Goal: Task Accomplishment & Management: Complete application form

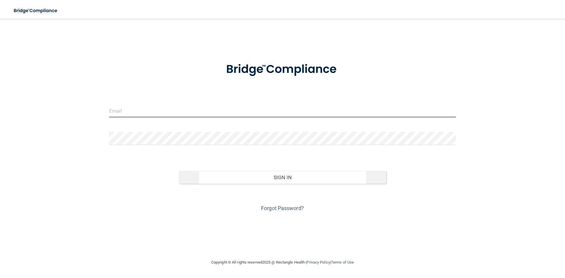
type input "[EMAIL_ADDRESS][DOMAIN_NAME]"
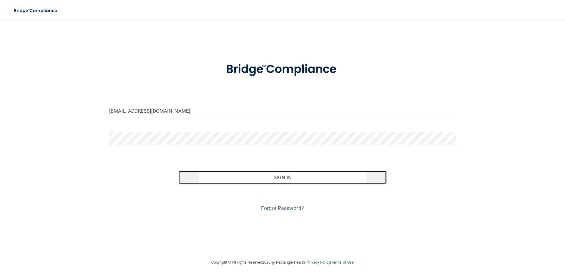
click at [284, 179] on button "Sign In" at bounding box center [283, 177] width 208 height 13
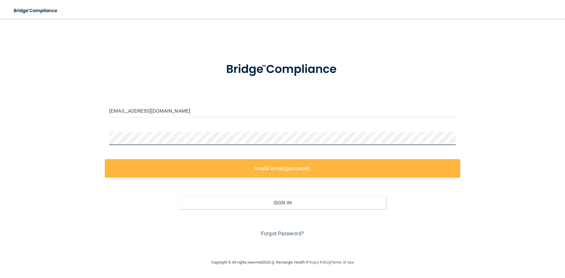
click at [91, 135] on div "aqua04@sbcglobal.net Invalid email/password. You don't have permission to acces…" at bounding box center [282, 139] width 541 height 228
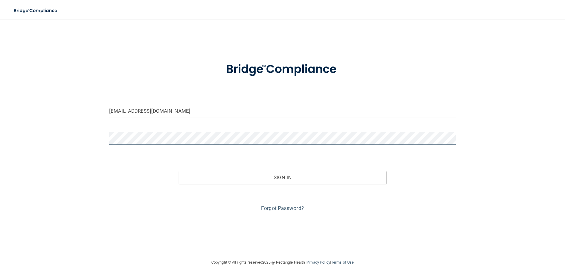
click at [179, 171] on button "Sign In" at bounding box center [283, 177] width 208 height 13
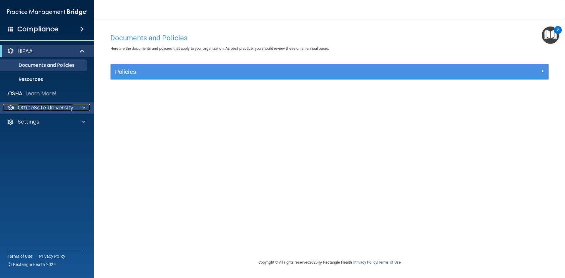
click at [51, 107] on p "OfficeSafe University" at bounding box center [46, 107] width 56 height 7
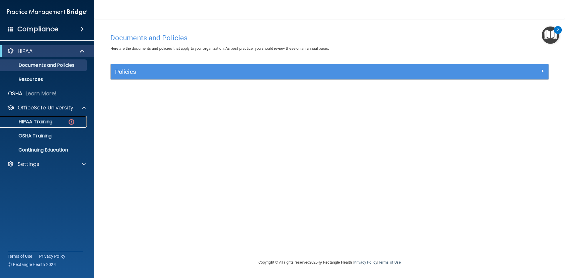
click at [45, 122] on p "HIPAA Training" at bounding box center [28, 122] width 49 height 6
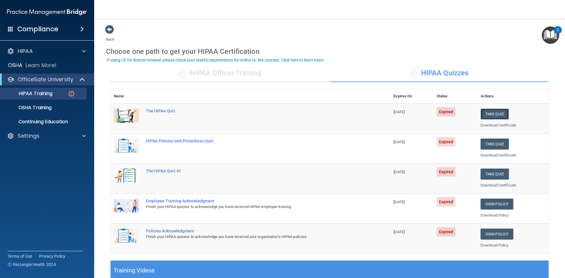
click at [499, 115] on button "Take Quiz" at bounding box center [495, 114] width 28 height 11
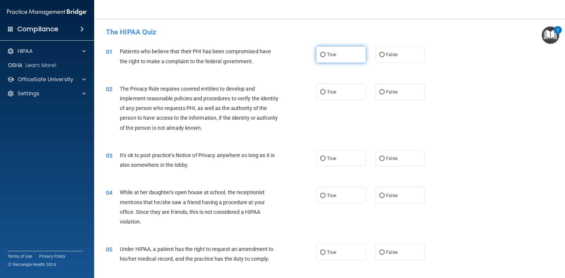
click at [339, 56] on label "True" at bounding box center [340, 54] width 49 height 16
click at [325, 56] on input "True" at bounding box center [322, 55] width 5 height 4
radio input "true"
click at [343, 88] on label "True" at bounding box center [340, 92] width 49 height 16
click at [325, 90] on input "True" at bounding box center [322, 92] width 5 height 4
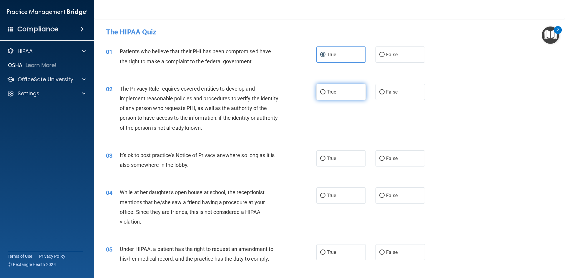
radio input "true"
click at [395, 158] on label "False" at bounding box center [399, 158] width 49 height 16
click at [385, 158] on input "False" at bounding box center [381, 159] width 5 height 4
radio input "true"
click at [399, 196] on label "False" at bounding box center [399, 195] width 49 height 16
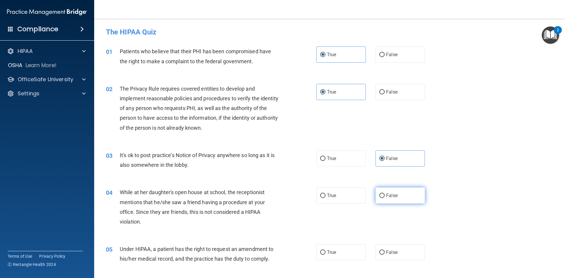
click at [385, 196] on input "False" at bounding box center [381, 196] width 5 height 4
radio input "true"
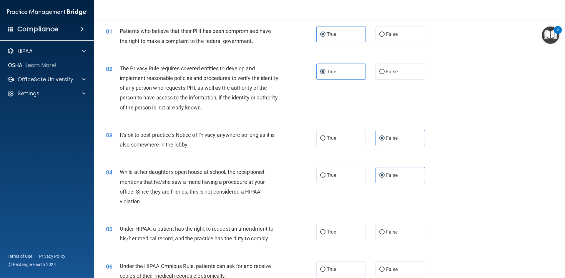
scroll to position [59, 0]
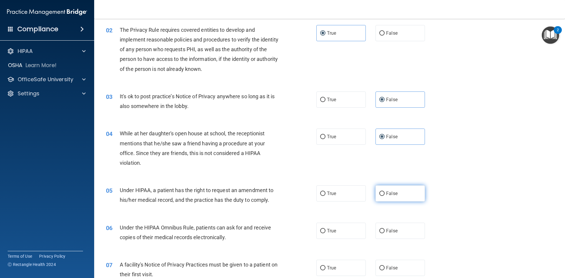
click at [405, 191] on label "False" at bounding box center [399, 193] width 49 height 16
click at [385, 192] on input "False" at bounding box center [381, 194] width 5 height 4
radio input "true"
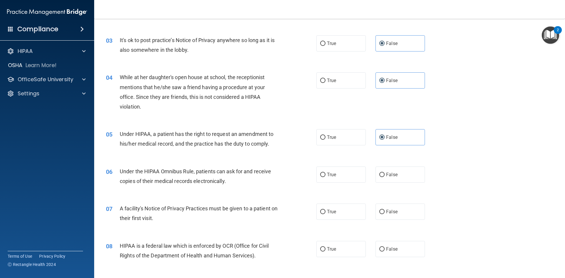
scroll to position [118, 0]
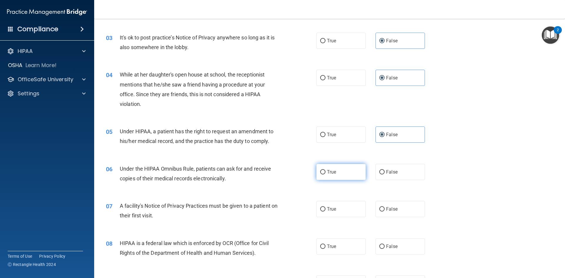
click at [336, 178] on label "True" at bounding box center [340, 172] width 49 height 16
click at [325, 174] on input "True" at bounding box center [322, 172] width 5 height 4
radio input "true"
click at [340, 210] on label "True" at bounding box center [340, 209] width 49 height 16
click at [325, 210] on input "True" at bounding box center [322, 209] width 5 height 4
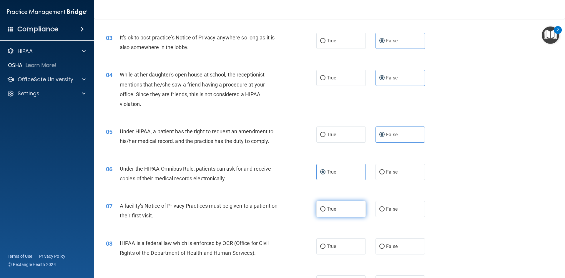
radio input "true"
click at [341, 250] on label "True" at bounding box center [340, 246] width 49 height 16
click at [325, 249] on input "True" at bounding box center [322, 247] width 5 height 4
radio input "true"
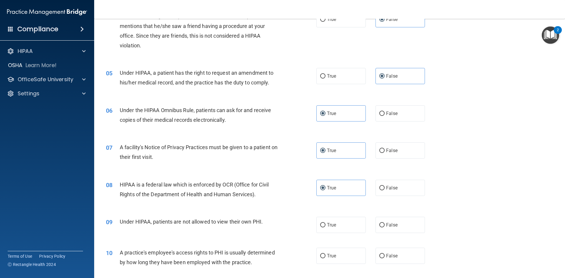
scroll to position [177, 0]
click at [395, 224] on label "False" at bounding box center [399, 225] width 49 height 16
click at [385, 224] on input "False" at bounding box center [381, 225] width 5 height 4
radio input "true"
click at [398, 253] on label "False" at bounding box center [399, 255] width 49 height 16
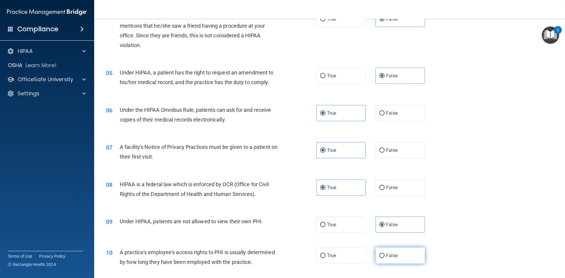
click at [385, 254] on input "False" at bounding box center [381, 256] width 5 height 4
radio input "true"
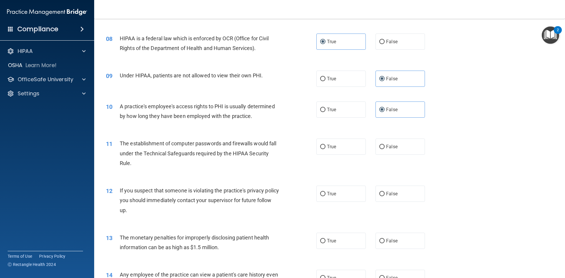
scroll to position [324, 0]
click at [330, 148] on span "True" at bounding box center [331, 146] width 9 height 6
click at [325, 148] on input "True" at bounding box center [322, 146] width 5 height 4
radio input "true"
click at [340, 193] on label "True" at bounding box center [340, 192] width 49 height 16
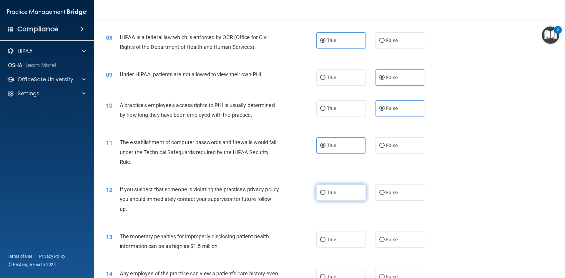
click at [325, 193] on input "True" at bounding box center [322, 193] width 5 height 4
radio input "true"
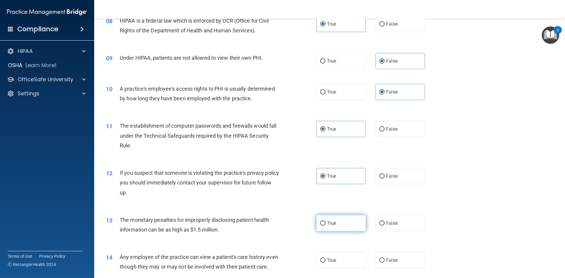
scroll to position [353, 0]
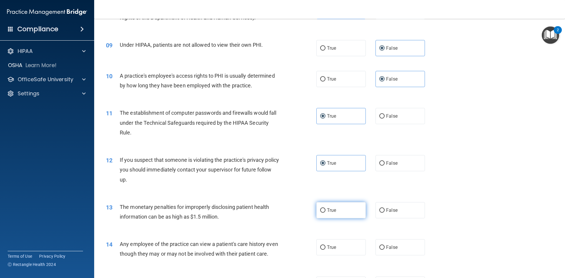
click at [340, 215] on label "True" at bounding box center [340, 210] width 49 height 16
click at [325, 213] on input "True" at bounding box center [322, 210] width 5 height 4
radio input "true"
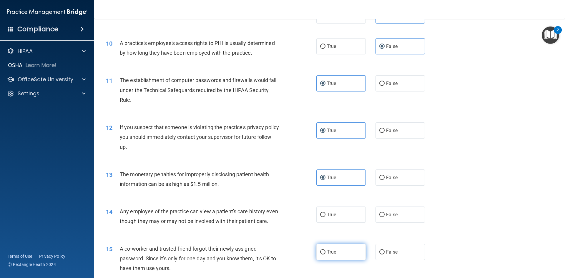
scroll to position [471, 0]
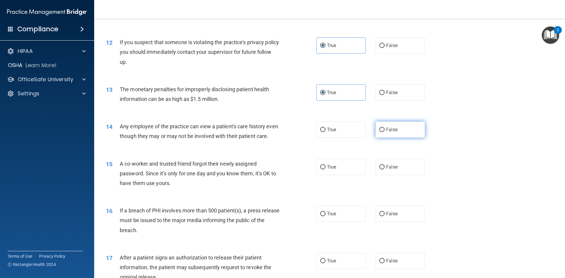
click at [390, 124] on label "False" at bounding box center [399, 130] width 49 height 16
click at [385, 128] on input "False" at bounding box center [381, 130] width 5 height 4
radio input "true"
click at [396, 175] on label "False" at bounding box center [399, 167] width 49 height 16
click at [385, 169] on input "False" at bounding box center [381, 167] width 5 height 4
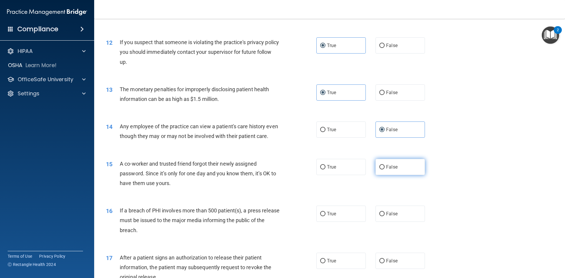
radio input "true"
click at [337, 222] on label "True" at bounding box center [340, 214] width 49 height 16
click at [325, 216] on input "True" at bounding box center [322, 214] width 5 height 4
radio input "true"
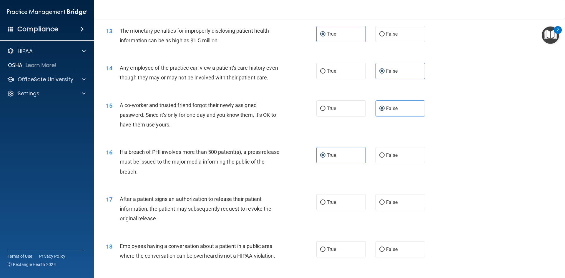
scroll to position [530, 0]
click at [340, 210] on label "True" at bounding box center [340, 202] width 49 height 16
click at [325, 205] on input "True" at bounding box center [322, 202] width 5 height 4
radio input "true"
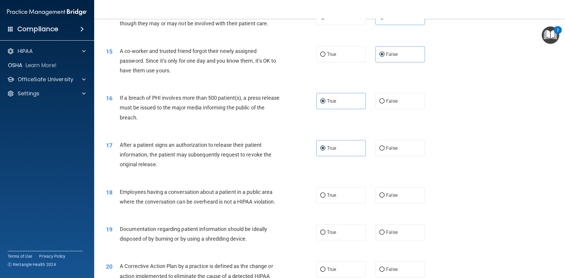
scroll to position [588, 0]
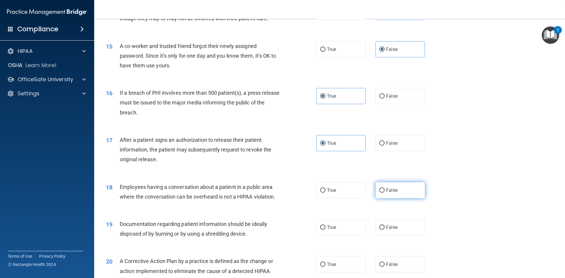
click at [408, 198] on label "False" at bounding box center [399, 190] width 49 height 16
click at [385, 193] on input "False" at bounding box center [381, 190] width 5 height 4
radio input "true"
click at [342, 235] on label "True" at bounding box center [340, 227] width 49 height 16
click at [325, 230] on input "True" at bounding box center [322, 227] width 5 height 4
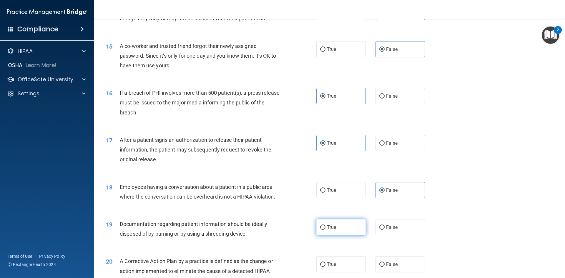
radio input "true"
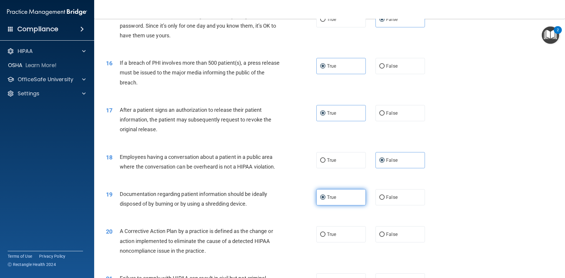
scroll to position [647, 0]
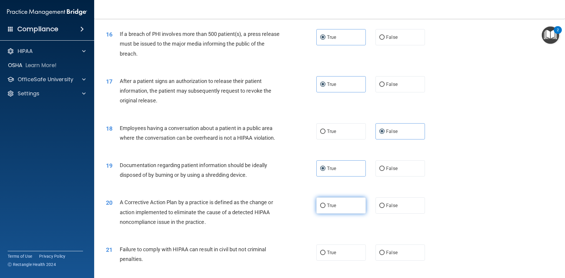
click at [336, 212] on label "True" at bounding box center [340, 205] width 49 height 16
click at [325, 208] on input "True" at bounding box center [322, 206] width 5 height 4
radio input "true"
click at [394, 255] on span "False" at bounding box center [391, 253] width 11 height 6
click at [385, 255] on input "False" at bounding box center [381, 253] width 5 height 4
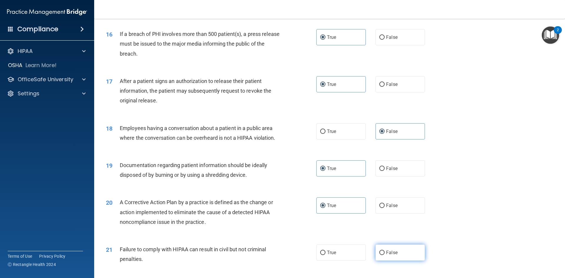
radio input "true"
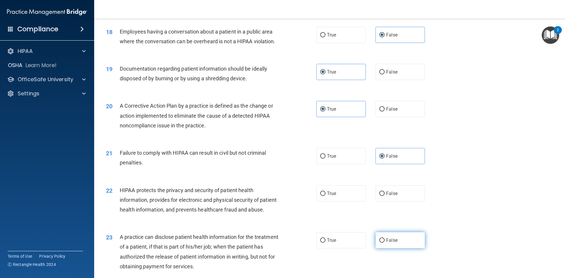
scroll to position [765, 0]
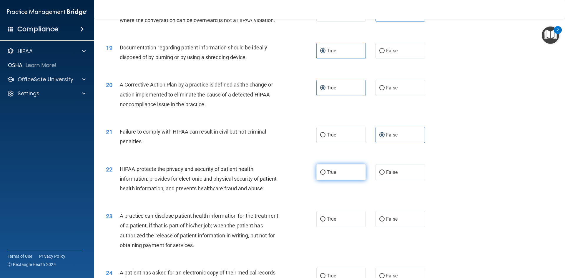
click at [338, 180] on label "True" at bounding box center [340, 172] width 49 height 16
click at [325, 175] on input "True" at bounding box center [322, 172] width 5 height 4
radio input "true"
click at [398, 227] on label "False" at bounding box center [399, 219] width 49 height 16
click at [385, 222] on input "False" at bounding box center [381, 219] width 5 height 4
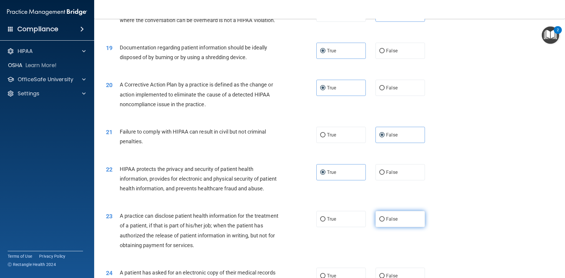
radio input "true"
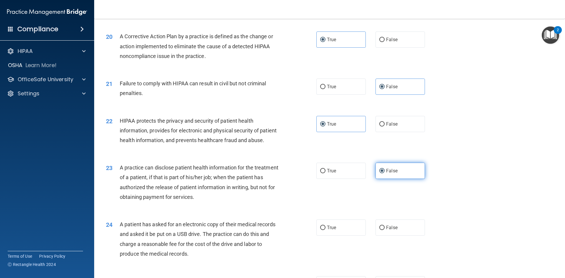
scroll to position [824, 0]
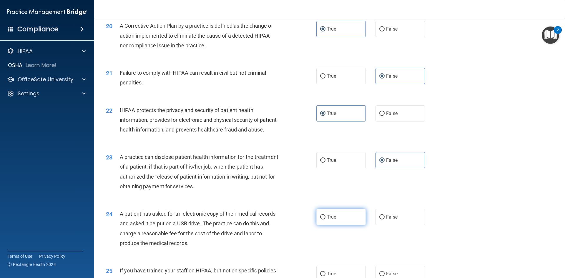
click at [338, 225] on label "True" at bounding box center [340, 217] width 49 height 16
click at [325, 220] on input "True" at bounding box center [322, 217] width 5 height 4
radio input "true"
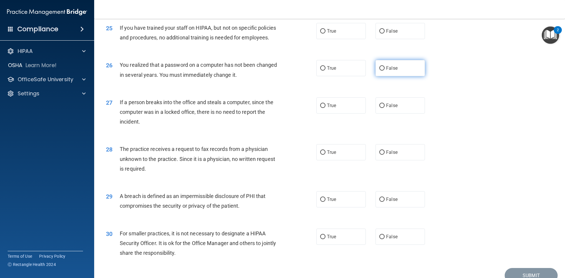
scroll to position [1030, 0]
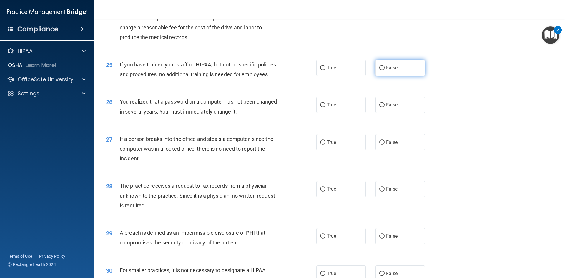
click at [395, 76] on label "False" at bounding box center [399, 68] width 49 height 16
click at [385, 70] on input "False" at bounding box center [381, 68] width 5 height 4
radio input "true"
click at [330, 113] on label "True" at bounding box center [340, 105] width 49 height 16
click at [325, 107] on input "True" at bounding box center [322, 105] width 5 height 4
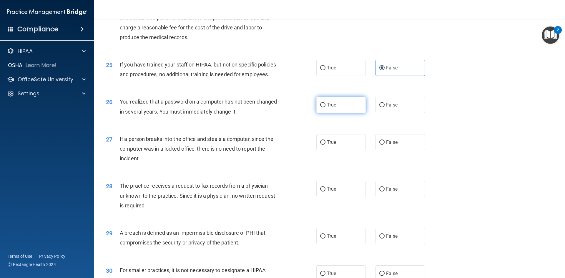
radio input "true"
click at [398, 150] on label "False" at bounding box center [399, 142] width 49 height 16
click at [385, 145] on input "False" at bounding box center [381, 142] width 5 height 4
radio input "true"
click at [401, 197] on label "False" at bounding box center [399, 189] width 49 height 16
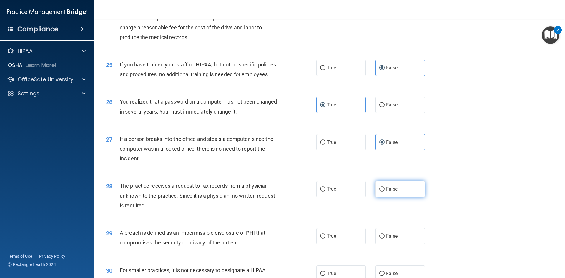
click at [385, 192] on input "False" at bounding box center [381, 189] width 5 height 4
radio input "true"
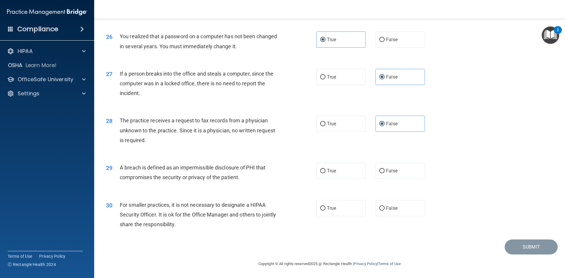
scroll to position [1115, 0]
click at [332, 174] on span "True" at bounding box center [331, 171] width 9 height 6
click at [325, 173] on input "True" at bounding box center [322, 171] width 5 height 4
radio input "true"
click at [412, 210] on label "False" at bounding box center [399, 208] width 49 height 16
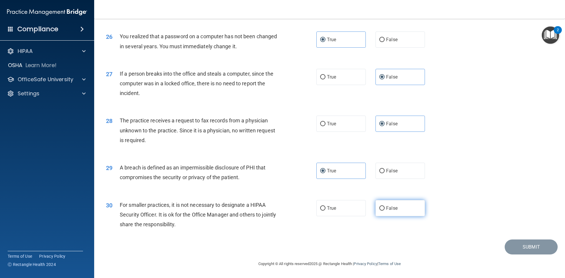
click at [385, 210] on input "False" at bounding box center [381, 208] width 5 height 4
radio input "true"
click at [528, 249] on button "Submit" at bounding box center [531, 247] width 53 height 15
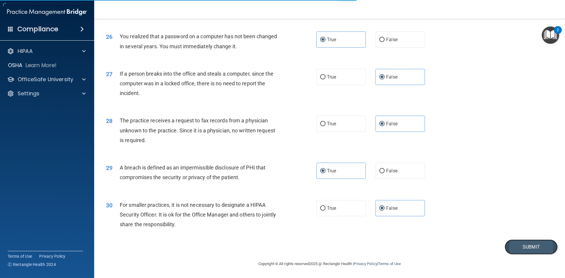
click at [525, 247] on button "Submit" at bounding box center [531, 247] width 53 height 15
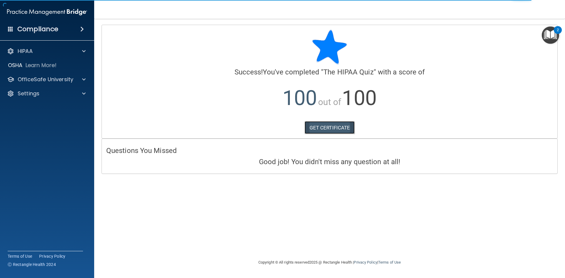
click at [312, 126] on link "GET CERTIFICATE" at bounding box center [330, 127] width 50 height 13
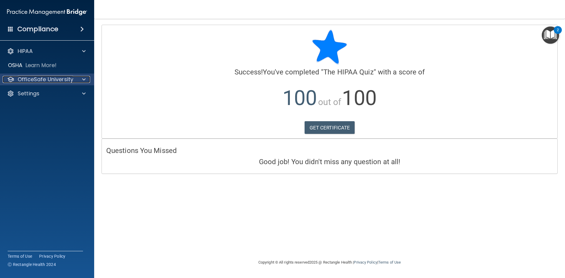
click at [45, 79] on p "OfficeSafe University" at bounding box center [46, 79] width 56 height 7
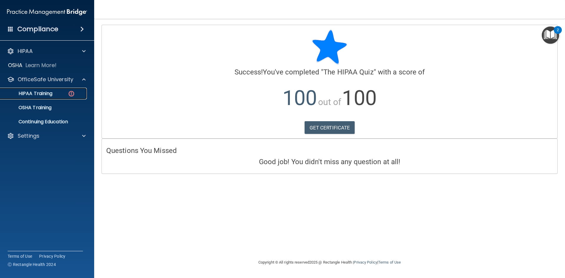
click at [49, 93] on p "HIPAA Training" at bounding box center [28, 94] width 49 height 6
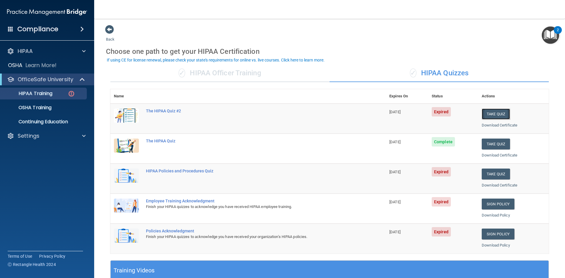
click at [495, 114] on button "Take Quiz" at bounding box center [496, 114] width 28 height 11
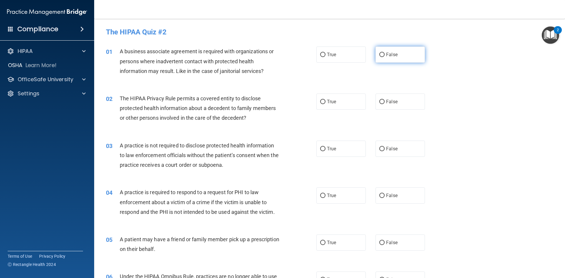
click at [404, 55] on label "False" at bounding box center [399, 54] width 49 height 16
click at [385, 55] on input "False" at bounding box center [381, 55] width 5 height 4
radio input "true"
click at [338, 104] on label "True" at bounding box center [340, 102] width 49 height 16
click at [325, 104] on input "True" at bounding box center [322, 102] width 5 height 4
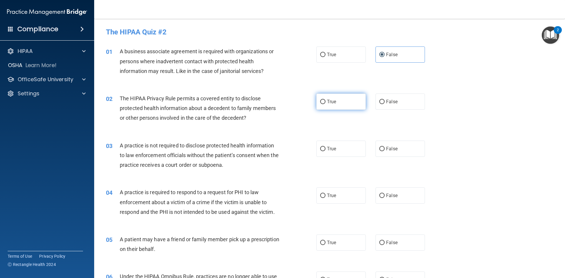
radio input "true"
click at [408, 149] on label "False" at bounding box center [399, 149] width 49 height 16
click at [385, 149] on input "False" at bounding box center [381, 149] width 5 height 4
radio input "true"
click at [338, 198] on label "True" at bounding box center [340, 195] width 49 height 16
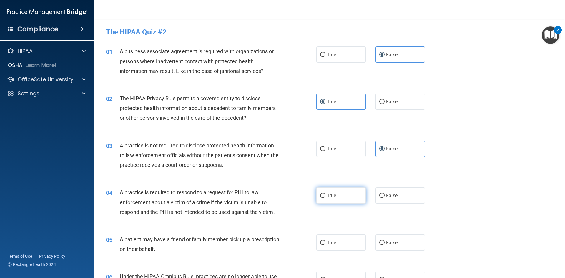
click at [325, 198] on input "True" at bounding box center [322, 196] width 5 height 4
radio input "true"
click at [352, 240] on label "True" at bounding box center [340, 243] width 49 height 16
click at [325, 241] on input "True" at bounding box center [322, 243] width 5 height 4
radio input "true"
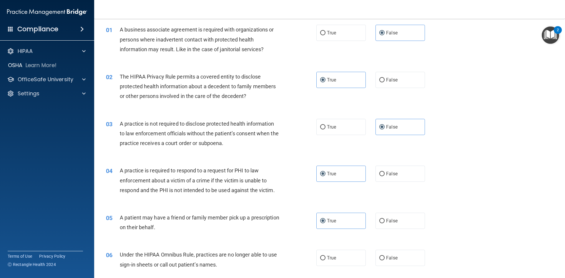
scroll to position [59, 0]
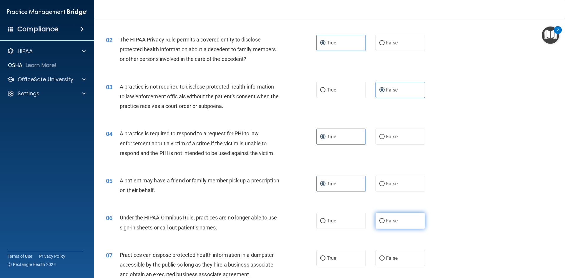
click at [389, 224] on label "False" at bounding box center [399, 221] width 49 height 16
click at [385, 223] on input "False" at bounding box center [381, 221] width 5 height 4
radio input "true"
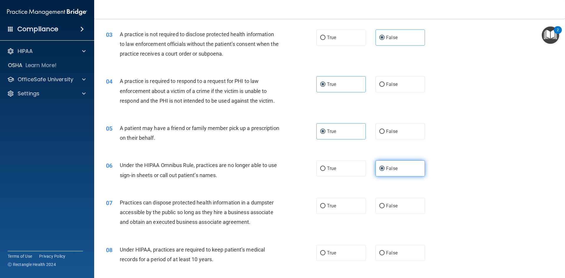
scroll to position [147, 0]
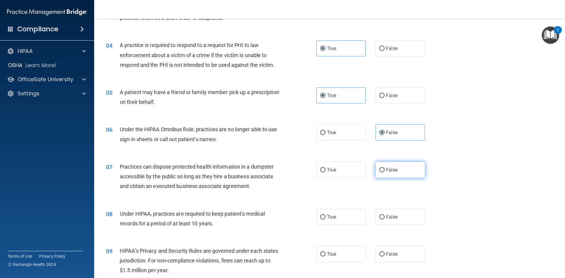
click at [397, 168] on label "False" at bounding box center [399, 170] width 49 height 16
click at [385, 168] on input "False" at bounding box center [381, 170] width 5 height 4
radio input "true"
click at [409, 220] on label "False" at bounding box center [399, 217] width 49 height 16
click at [385, 220] on input "False" at bounding box center [381, 217] width 5 height 4
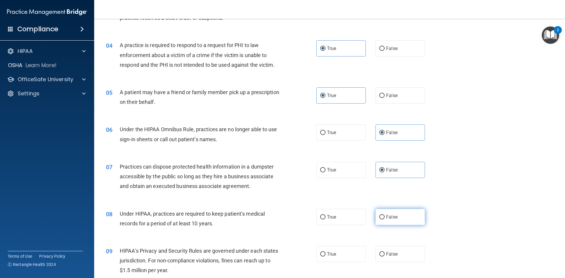
radio input "true"
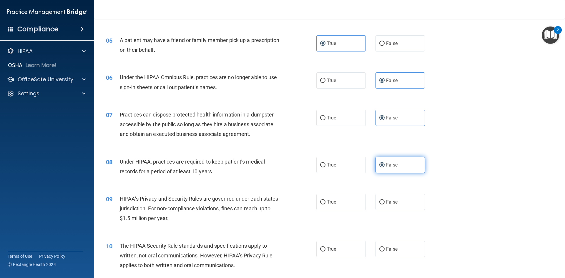
scroll to position [206, 0]
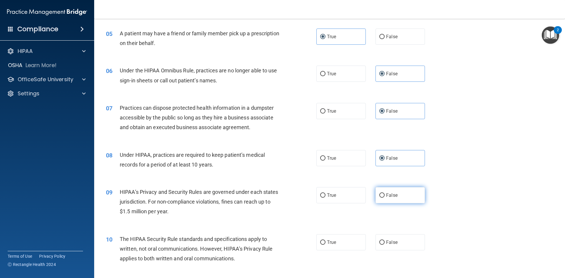
click at [418, 199] on label "False" at bounding box center [399, 195] width 49 height 16
click at [385, 198] on input "False" at bounding box center [381, 195] width 5 height 4
radio input "true"
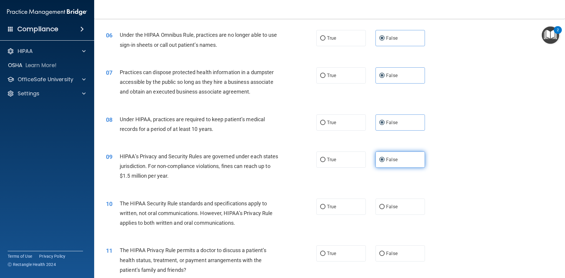
scroll to position [294, 0]
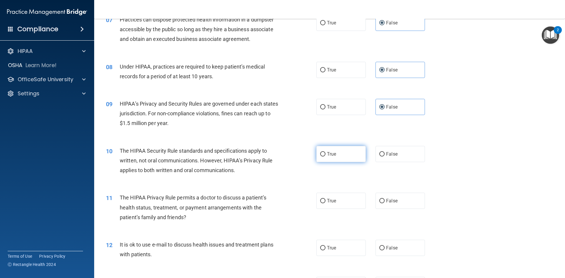
click at [340, 160] on label "True" at bounding box center [340, 154] width 49 height 16
click at [325, 157] on input "True" at bounding box center [322, 154] width 5 height 4
radio input "true"
click at [340, 203] on label "True" at bounding box center [340, 201] width 49 height 16
click at [325, 203] on input "True" at bounding box center [322, 201] width 5 height 4
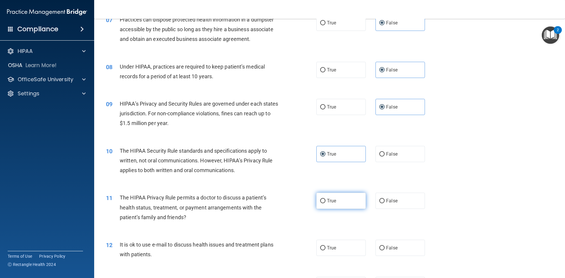
radio input "true"
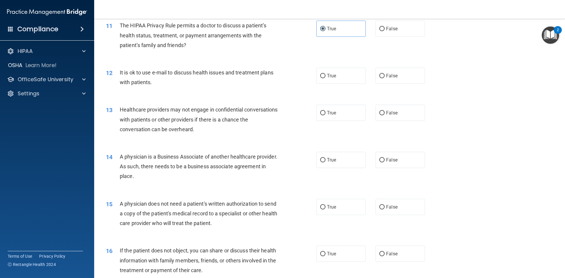
scroll to position [471, 0]
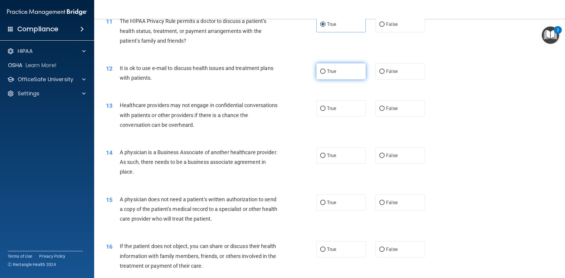
click at [340, 74] on label "True" at bounding box center [340, 71] width 49 height 16
click at [325, 74] on input "True" at bounding box center [322, 71] width 5 height 4
radio input "true"
click at [395, 110] on label "False" at bounding box center [399, 108] width 49 height 16
click at [385, 110] on input "False" at bounding box center [381, 109] width 5 height 4
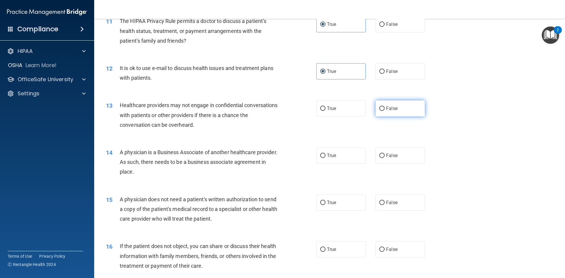
radio input "true"
click at [398, 155] on label "False" at bounding box center [399, 155] width 49 height 16
click at [385, 155] on input "False" at bounding box center [381, 156] width 5 height 4
radio input "true"
click at [327, 207] on label "True" at bounding box center [340, 202] width 49 height 16
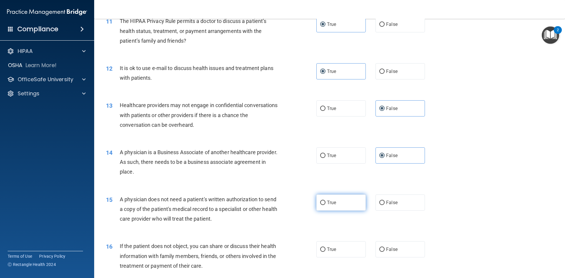
click at [325, 205] on input "True" at bounding box center [322, 203] width 5 height 4
radio input "true"
click at [341, 249] on label "True" at bounding box center [340, 249] width 49 height 16
click at [325, 249] on input "True" at bounding box center [322, 249] width 5 height 4
radio input "true"
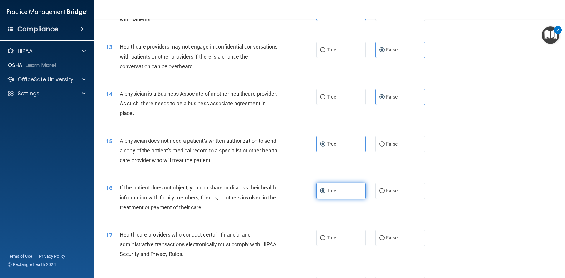
scroll to position [530, 0]
click at [344, 239] on label "True" at bounding box center [340, 238] width 49 height 16
click at [325, 239] on input "True" at bounding box center [322, 238] width 5 height 4
radio input "true"
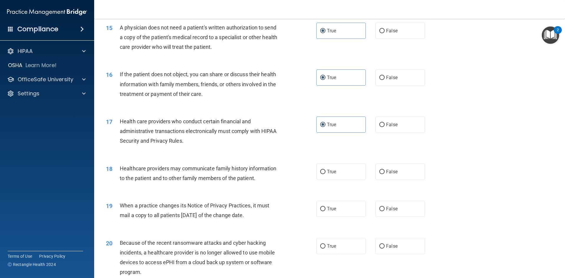
scroll to position [647, 0]
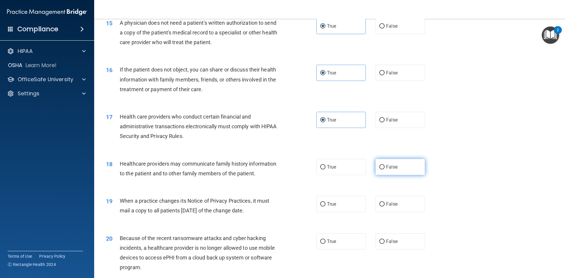
click at [392, 168] on span "False" at bounding box center [391, 167] width 11 height 6
click at [385, 168] on input "False" at bounding box center [381, 167] width 5 height 4
radio input "true"
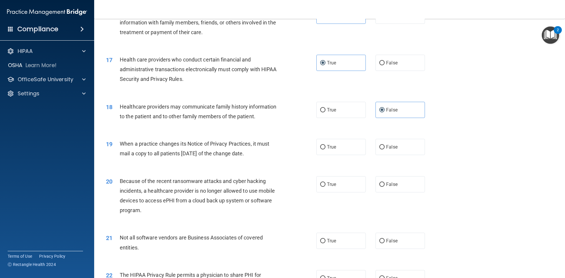
scroll to position [706, 0]
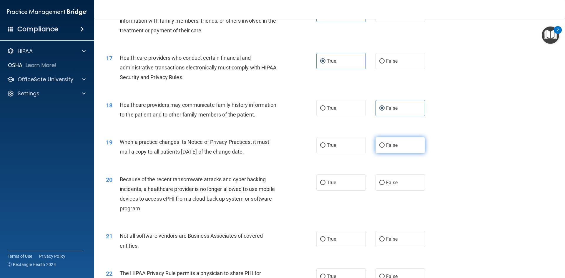
click at [411, 145] on label "False" at bounding box center [399, 145] width 49 height 16
click at [385, 145] on input "False" at bounding box center [381, 145] width 5 height 4
radio input "true"
click at [409, 182] on label "False" at bounding box center [399, 182] width 49 height 16
click at [385, 182] on input "False" at bounding box center [381, 183] width 5 height 4
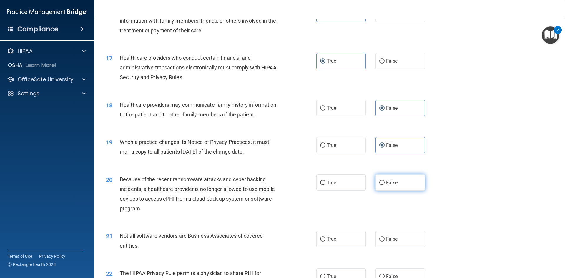
radio input "true"
click at [348, 242] on label "True" at bounding box center [340, 239] width 49 height 16
click at [325, 242] on input "True" at bounding box center [322, 239] width 5 height 4
radio input "true"
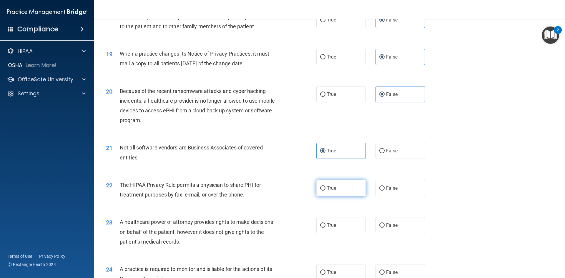
click at [336, 190] on label "True" at bounding box center [340, 188] width 49 height 16
click at [325, 190] on input "True" at bounding box center [322, 188] width 5 height 4
radio input "true"
click at [395, 229] on label "False" at bounding box center [399, 225] width 49 height 16
click at [385, 228] on input "False" at bounding box center [381, 225] width 5 height 4
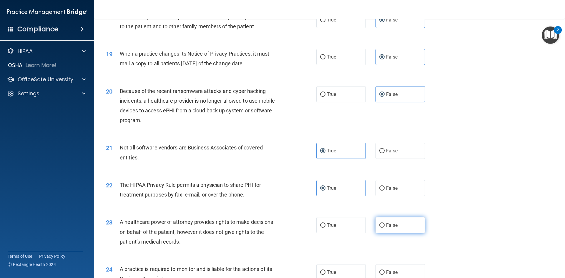
radio input "true"
click at [399, 275] on label "False" at bounding box center [399, 272] width 49 height 16
click at [385, 275] on input "False" at bounding box center [381, 272] width 5 height 4
radio input "true"
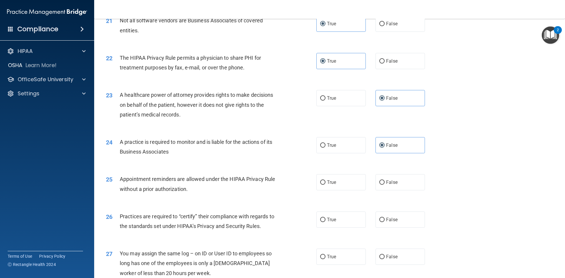
scroll to position [942, 0]
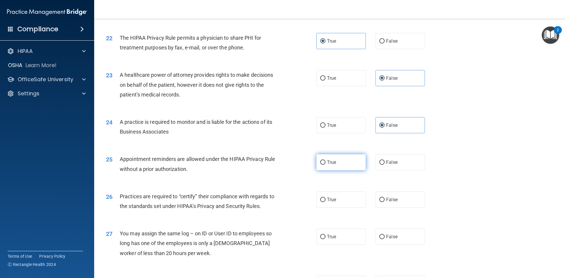
click at [348, 167] on label "True" at bounding box center [340, 162] width 49 height 16
click at [325, 165] on input "True" at bounding box center [322, 162] width 5 height 4
radio input "true"
click at [395, 203] on label "False" at bounding box center [399, 200] width 49 height 16
click at [385, 202] on input "False" at bounding box center [381, 200] width 5 height 4
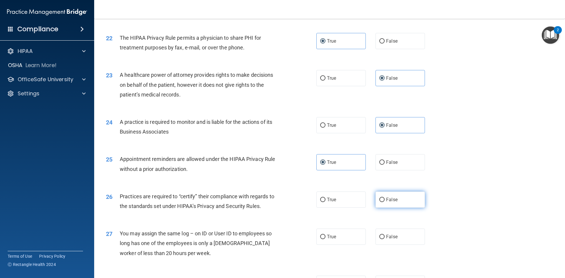
radio input "true"
click at [403, 240] on label "False" at bounding box center [399, 237] width 49 height 16
click at [385, 239] on input "False" at bounding box center [381, 237] width 5 height 4
radio input "true"
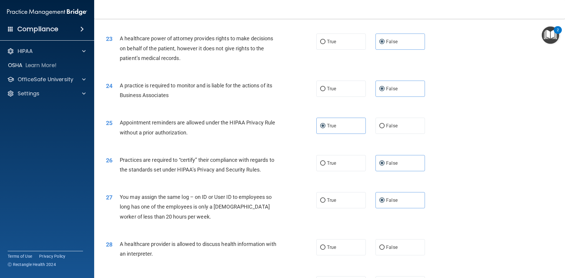
scroll to position [1059, 0]
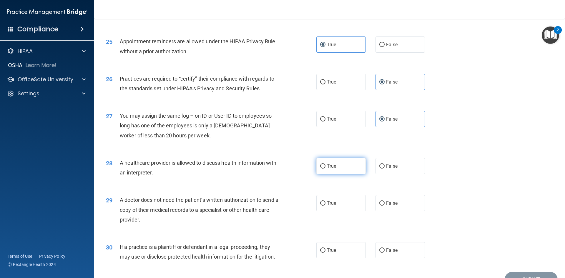
click at [332, 172] on label "True" at bounding box center [340, 166] width 49 height 16
click at [325, 169] on input "True" at bounding box center [322, 166] width 5 height 4
radio input "true"
click at [347, 209] on label "True" at bounding box center [340, 203] width 49 height 16
click at [325, 206] on input "True" at bounding box center [322, 203] width 5 height 4
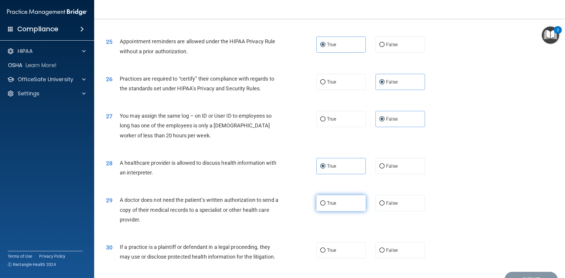
radio input "true"
click at [343, 253] on label "True" at bounding box center [340, 250] width 49 height 16
click at [325, 253] on input "True" at bounding box center [322, 250] width 5 height 4
radio input "true"
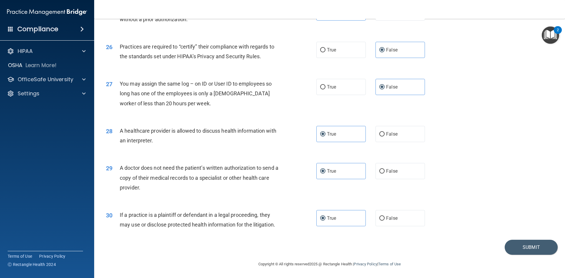
scroll to position [1092, 0]
click at [529, 245] on button "Submit" at bounding box center [531, 247] width 53 height 15
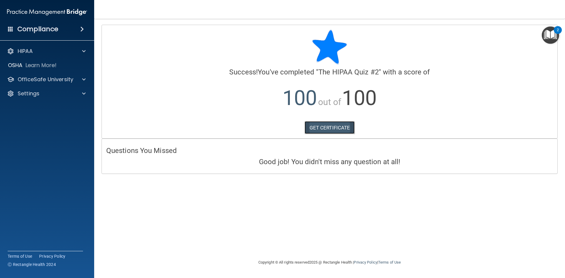
click at [342, 129] on link "GET CERTIFICATE" at bounding box center [330, 127] width 50 height 13
click at [59, 76] on p "OfficeSafe University" at bounding box center [46, 79] width 56 height 7
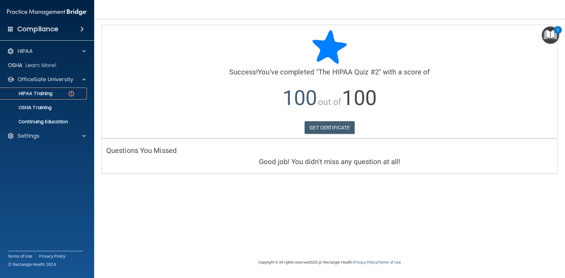
click at [51, 97] on link "HIPAA Training" at bounding box center [40, 94] width 93 height 12
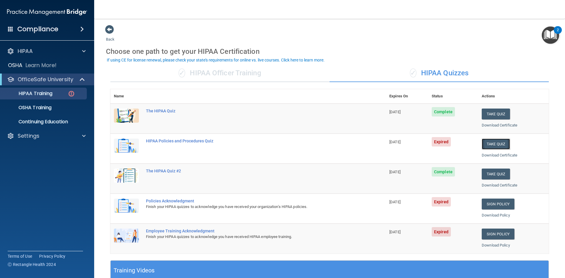
click at [496, 146] on button "Take Quiz" at bounding box center [496, 144] width 28 height 11
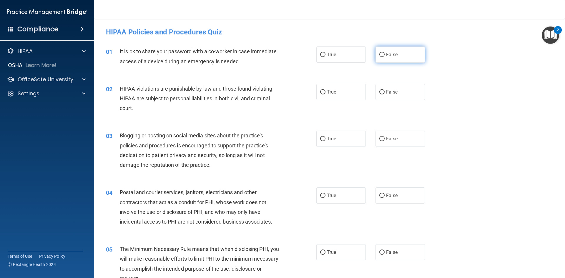
click at [403, 54] on label "False" at bounding box center [399, 54] width 49 height 16
click at [385, 54] on input "False" at bounding box center [381, 55] width 5 height 4
radio input "true"
click at [323, 96] on label "True" at bounding box center [340, 92] width 49 height 16
click at [323, 94] on input "True" at bounding box center [322, 92] width 5 height 4
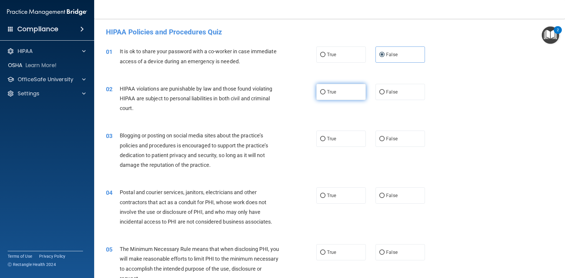
radio input "true"
click at [396, 144] on label "False" at bounding box center [399, 139] width 49 height 16
click at [385, 141] on input "False" at bounding box center [381, 139] width 5 height 4
radio input "true"
click at [338, 197] on label "True" at bounding box center [340, 195] width 49 height 16
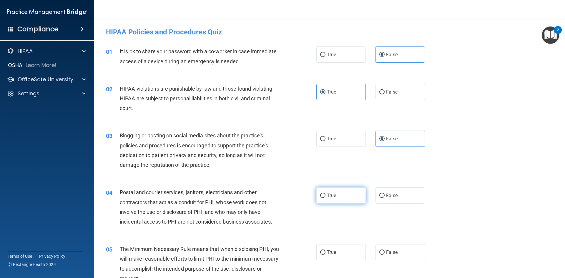
click at [325, 197] on input "True" at bounding box center [322, 196] width 5 height 4
radio input "true"
click at [345, 254] on label "True" at bounding box center [340, 252] width 49 height 16
click at [325, 254] on input "True" at bounding box center [322, 252] width 5 height 4
radio input "true"
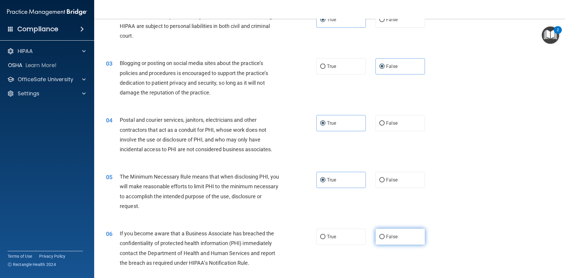
scroll to position [88, 0]
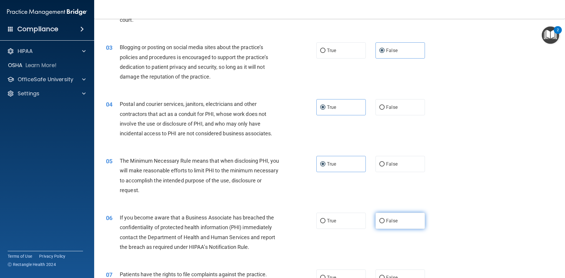
click at [395, 221] on label "False" at bounding box center [399, 221] width 49 height 16
click at [385, 221] on input "False" at bounding box center [381, 221] width 5 height 4
radio input "true"
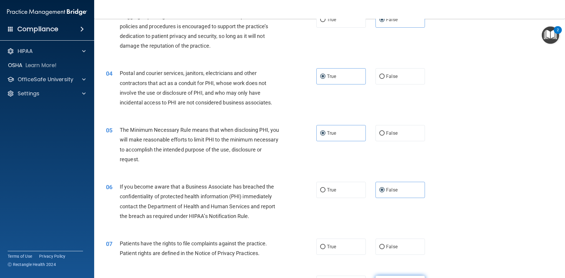
scroll to position [177, 0]
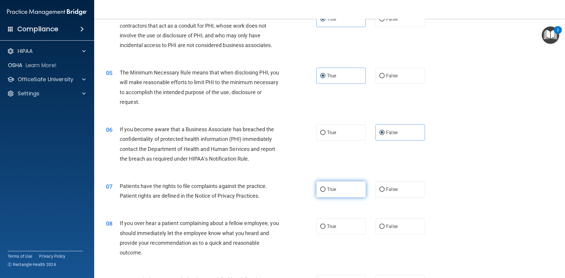
click at [346, 190] on label "True" at bounding box center [340, 189] width 49 height 16
click at [325, 190] on input "True" at bounding box center [322, 189] width 5 height 4
radio input "true"
click at [401, 229] on label "False" at bounding box center [399, 226] width 49 height 16
click at [385, 229] on input "False" at bounding box center [381, 227] width 5 height 4
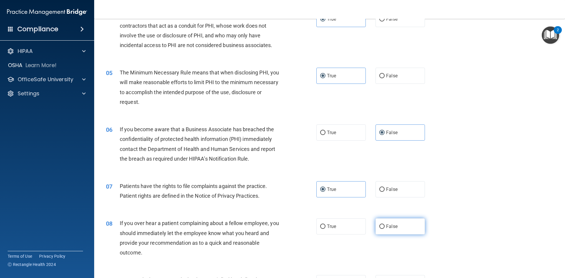
radio input "true"
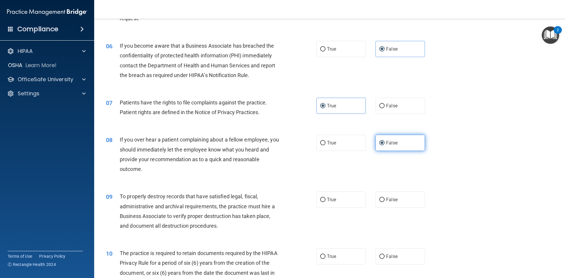
scroll to position [265, 0]
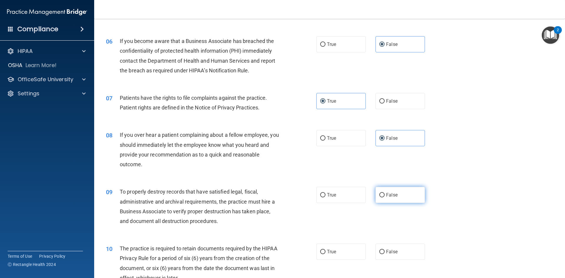
click at [397, 188] on label "False" at bounding box center [399, 195] width 49 height 16
click at [385, 193] on input "False" at bounding box center [381, 195] width 5 height 4
radio input "true"
click at [327, 251] on span "True" at bounding box center [331, 252] width 9 height 6
click at [325, 251] on input "True" at bounding box center [322, 252] width 5 height 4
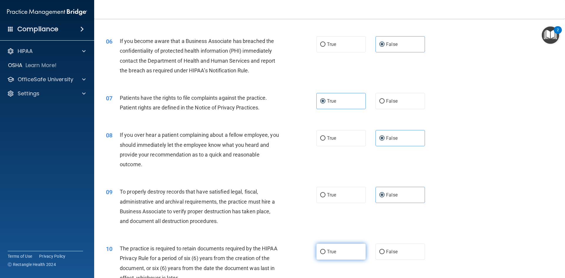
radio input "true"
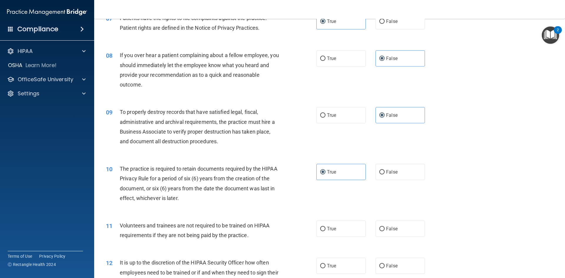
scroll to position [353, 0]
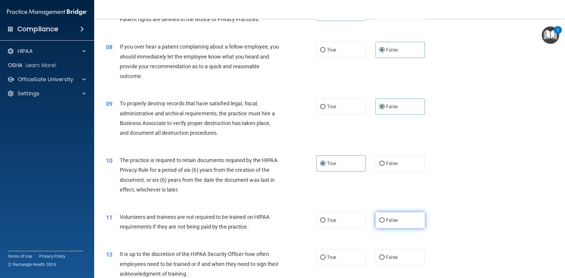
click at [413, 221] on label "False" at bounding box center [399, 220] width 49 height 16
click at [385, 221] on input "False" at bounding box center [381, 220] width 5 height 4
radio input "true"
click at [406, 259] on label "False" at bounding box center [399, 257] width 49 height 16
click at [385, 259] on input "False" at bounding box center [381, 257] width 5 height 4
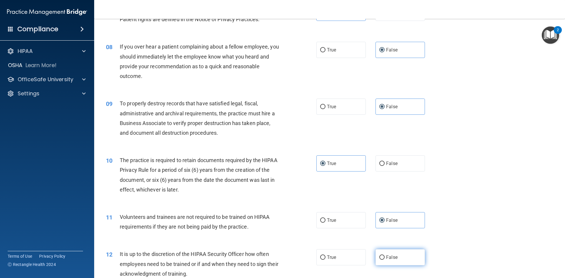
radio input "true"
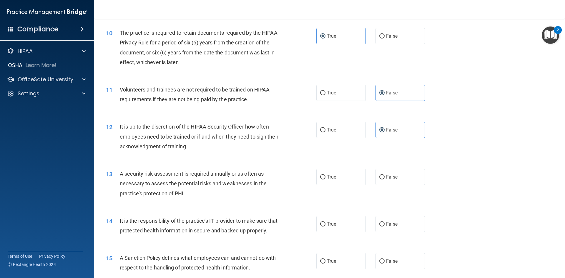
scroll to position [500, 0]
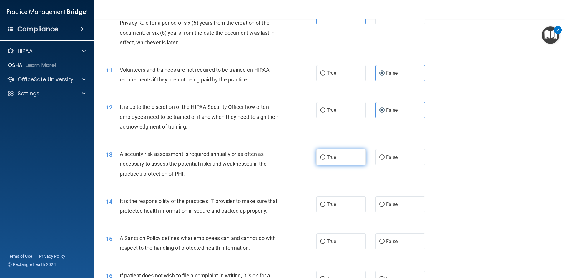
click at [348, 162] on label "True" at bounding box center [340, 157] width 49 height 16
click at [325, 160] on input "True" at bounding box center [322, 157] width 5 height 4
radio input "true"
click at [398, 207] on label "False" at bounding box center [399, 204] width 49 height 16
click at [385, 207] on input "False" at bounding box center [381, 204] width 5 height 4
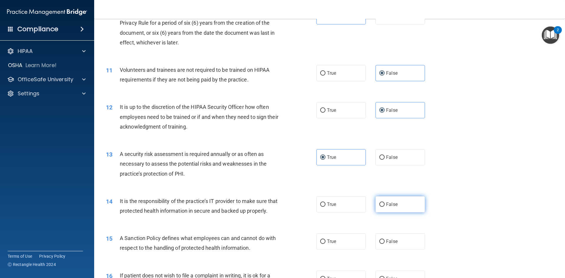
radio input "true"
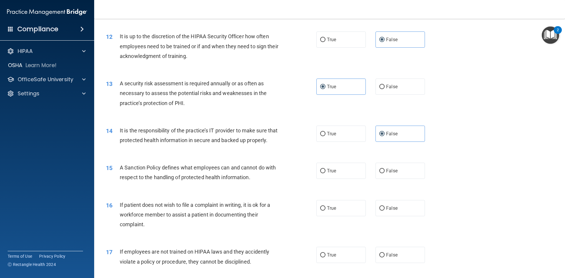
scroll to position [618, 0]
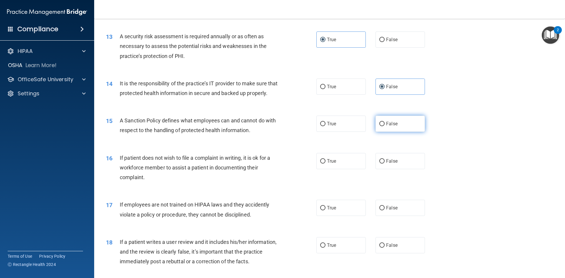
click at [394, 132] on label "False" at bounding box center [399, 124] width 49 height 16
click at [385, 126] on input "False" at bounding box center [381, 124] width 5 height 4
radio input "true"
click at [345, 169] on label "True" at bounding box center [340, 161] width 49 height 16
click at [325, 164] on input "True" at bounding box center [322, 161] width 5 height 4
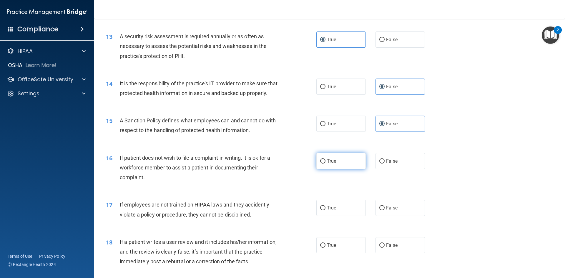
radio input "true"
click at [404, 212] on label "False" at bounding box center [399, 208] width 49 height 16
click at [385, 210] on input "False" at bounding box center [381, 208] width 5 height 4
radio input "true"
click at [396, 253] on label "False" at bounding box center [399, 245] width 49 height 16
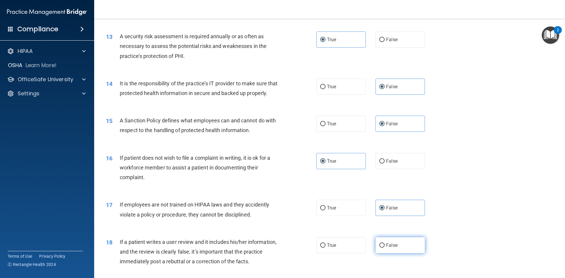
click at [385, 248] on input "False" at bounding box center [381, 245] width 5 height 4
radio input "true"
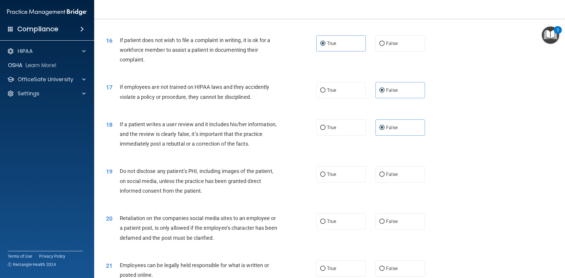
scroll to position [794, 0]
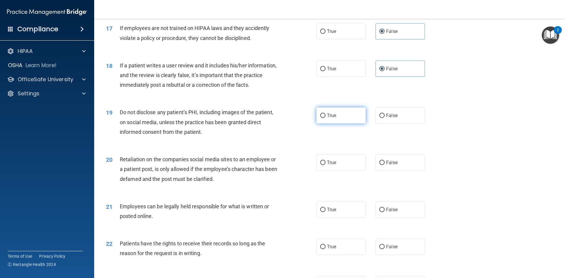
click at [334, 124] on label "True" at bounding box center [340, 115] width 49 height 16
click at [325, 118] on input "True" at bounding box center [322, 116] width 5 height 4
radio input "true"
click at [405, 171] on label "False" at bounding box center [399, 162] width 49 height 16
click at [385, 165] on input "False" at bounding box center [381, 163] width 5 height 4
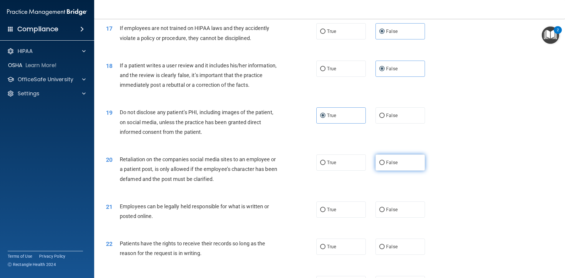
radio input "true"
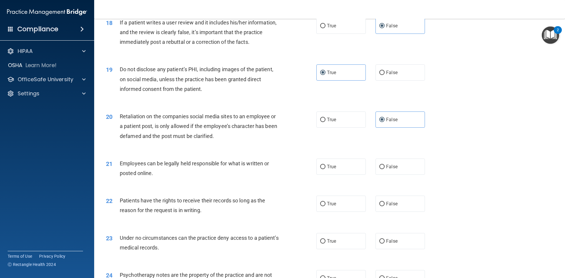
scroll to position [853, 0]
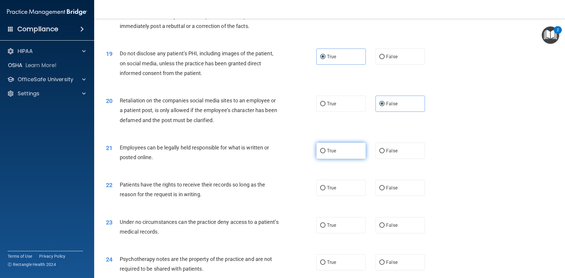
click at [337, 159] on label "True" at bounding box center [340, 151] width 49 height 16
click at [325, 153] on input "True" at bounding box center [322, 151] width 5 height 4
radio input "true"
click at [399, 196] on label "False" at bounding box center [399, 188] width 49 height 16
click at [385, 190] on input "False" at bounding box center [381, 188] width 5 height 4
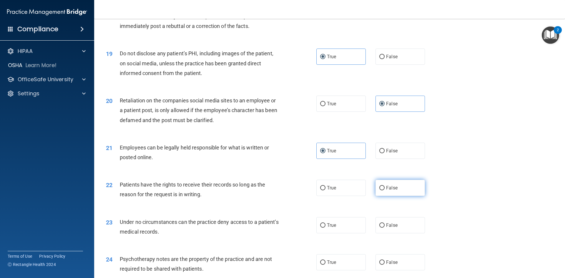
radio input "true"
click at [401, 233] on label "False" at bounding box center [399, 225] width 49 height 16
click at [385, 228] on input "False" at bounding box center [381, 225] width 5 height 4
radio input "true"
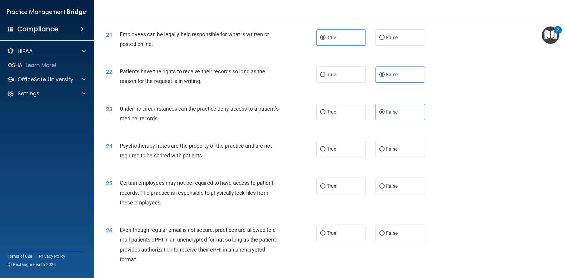
scroll to position [971, 0]
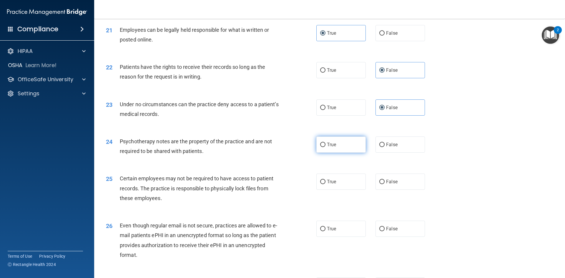
click at [334, 147] on span "True" at bounding box center [331, 145] width 9 height 6
click at [325, 147] on input "True" at bounding box center [322, 145] width 5 height 4
radio input "true"
click at [339, 190] on label "True" at bounding box center [340, 182] width 49 height 16
click at [325, 184] on input "True" at bounding box center [322, 182] width 5 height 4
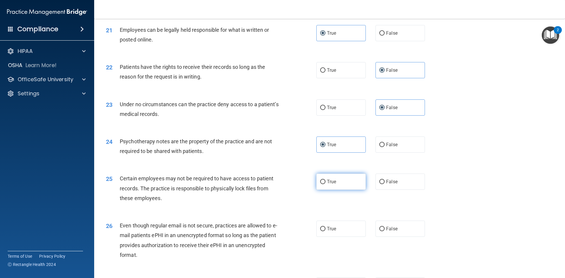
radio input "true"
click at [349, 234] on label "True" at bounding box center [340, 229] width 49 height 16
click at [325, 231] on input "True" at bounding box center [322, 229] width 5 height 4
radio input "true"
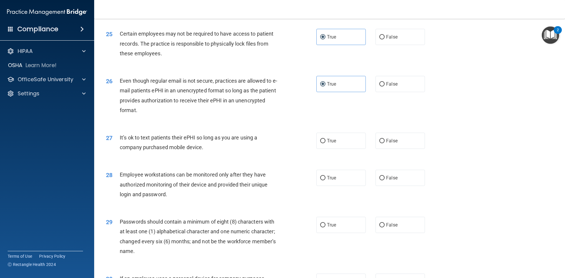
scroll to position [1118, 0]
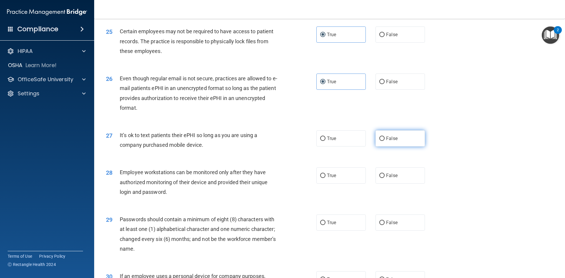
click at [394, 141] on span "False" at bounding box center [391, 139] width 11 height 6
click at [385, 141] on input "False" at bounding box center [381, 139] width 5 height 4
radio input "true"
click at [399, 184] on label "False" at bounding box center [399, 175] width 49 height 16
click at [385, 178] on input "False" at bounding box center [381, 176] width 5 height 4
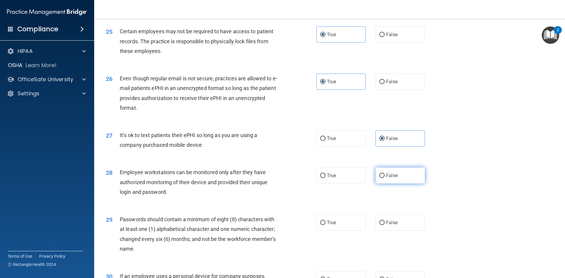
radio input "true"
click at [331, 225] on span "True" at bounding box center [331, 223] width 9 height 6
click at [325, 225] on input "True" at bounding box center [322, 223] width 5 height 4
radio input "true"
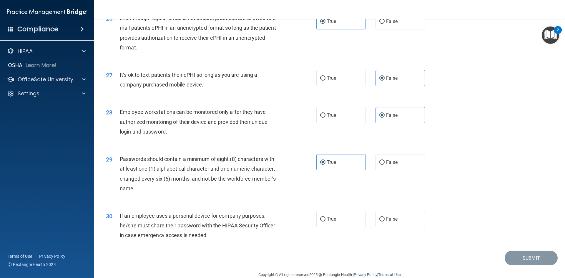
scroll to position [1199, 0]
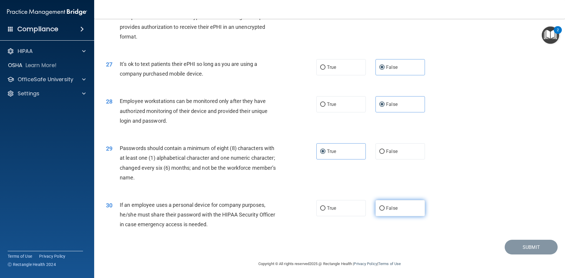
click at [419, 211] on label "False" at bounding box center [399, 208] width 49 height 16
click at [385, 211] on input "False" at bounding box center [381, 208] width 5 height 4
radio input "true"
click at [532, 244] on button "Submit" at bounding box center [531, 247] width 53 height 15
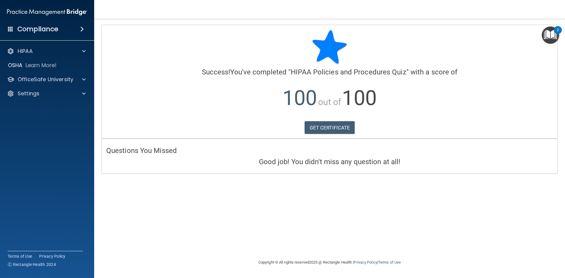
click at [336, 113] on p "100 out of 100" at bounding box center [329, 98] width 447 height 38
click at [340, 124] on link "GET CERTIFICATE" at bounding box center [330, 127] width 50 height 13
click at [31, 79] on p "OfficeSafe University" at bounding box center [46, 79] width 56 height 7
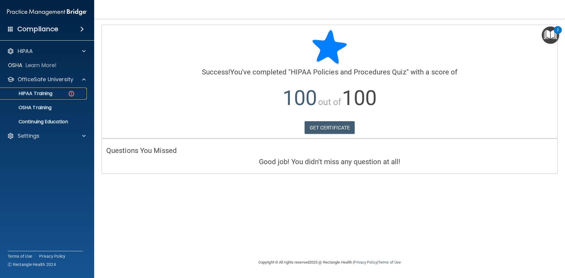
click at [44, 97] on link "HIPAA Training" at bounding box center [40, 94] width 93 height 12
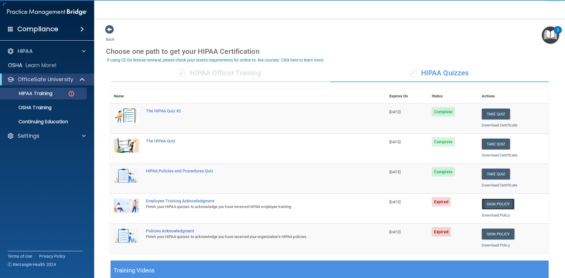
click at [495, 206] on link "Sign Policy" at bounding box center [498, 204] width 33 height 11
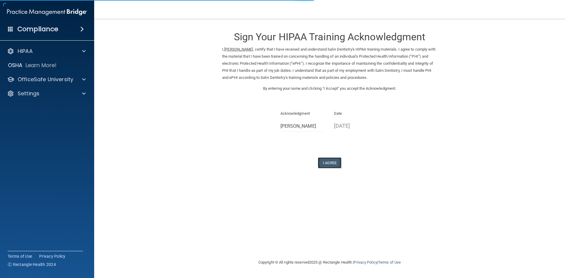
click at [330, 164] on button "I Agree" at bounding box center [330, 162] width 24 height 11
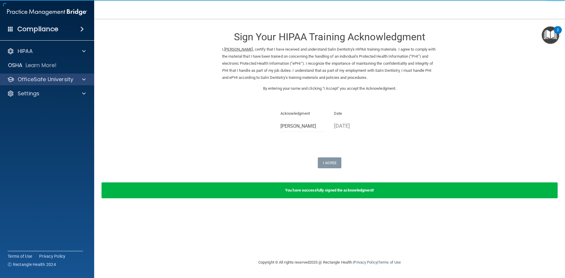
click at [58, 85] on div "OfficeSafe University" at bounding box center [47, 80] width 94 height 12
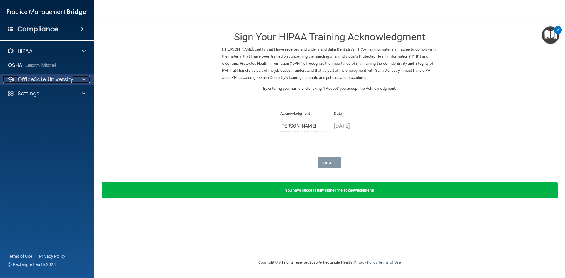
click at [24, 78] on p "OfficeSafe University" at bounding box center [46, 79] width 56 height 7
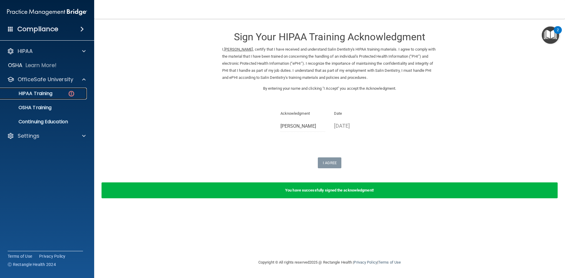
click at [50, 95] on p "HIPAA Training" at bounding box center [28, 94] width 49 height 6
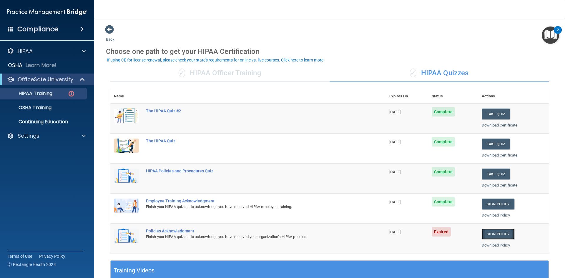
click at [497, 235] on link "Sign Policy" at bounding box center [498, 234] width 33 height 11
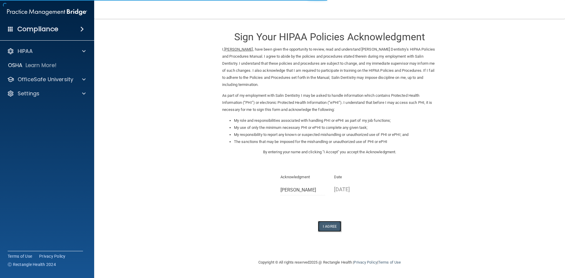
click at [333, 225] on button "I Agree" at bounding box center [330, 226] width 24 height 11
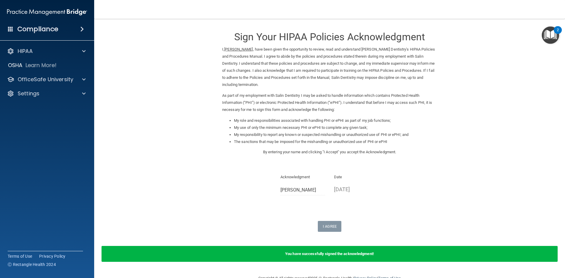
click at [31, 26] on h4 "Compliance" at bounding box center [37, 29] width 41 height 8
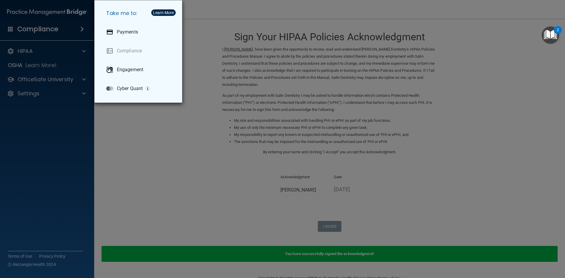
click at [76, 121] on div "Take me to: Payments Compliance Engagement Cyber Quant" at bounding box center [282, 139] width 565 height 278
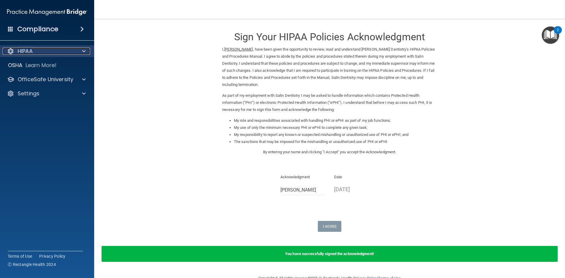
click at [24, 49] on p "HIPAA" at bounding box center [25, 51] width 15 height 7
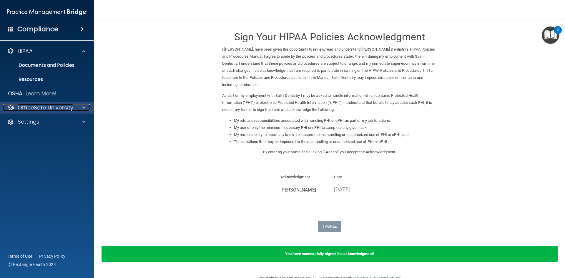
click at [34, 105] on p "OfficeSafe University" at bounding box center [46, 107] width 56 height 7
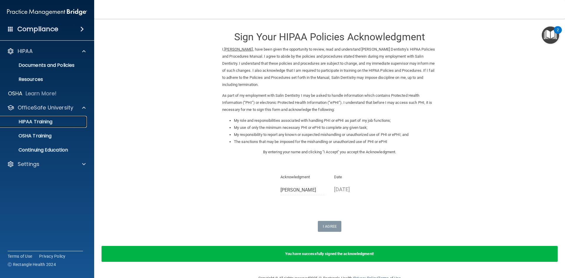
click at [39, 122] on p "HIPAA Training" at bounding box center [28, 122] width 49 height 6
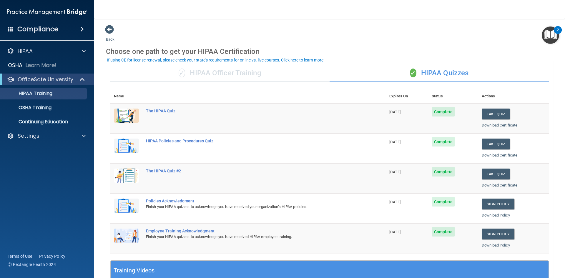
click at [554, 36] on img "Open Resource Center, 2 new notifications" at bounding box center [550, 34] width 17 height 17
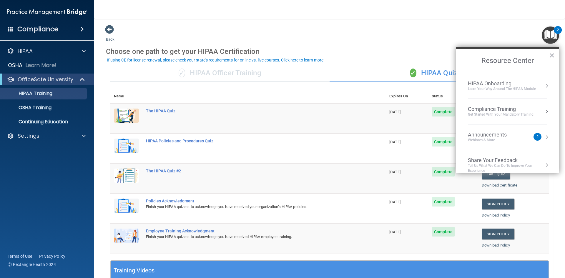
click at [434, 37] on div "Back Choose one path to get your HIPAA Certification ✓ HIPAA Officer Training ✓…" at bounding box center [329, 222] width 447 height 395
click at [553, 57] on button "×" at bounding box center [552, 55] width 6 height 9
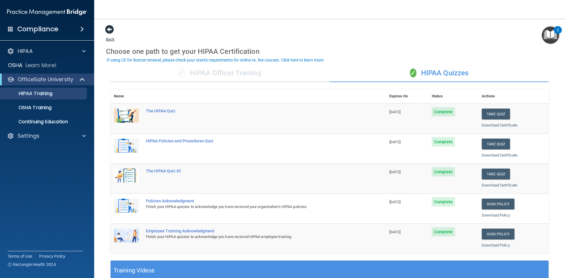
click at [108, 30] on span at bounding box center [109, 29] width 9 height 9
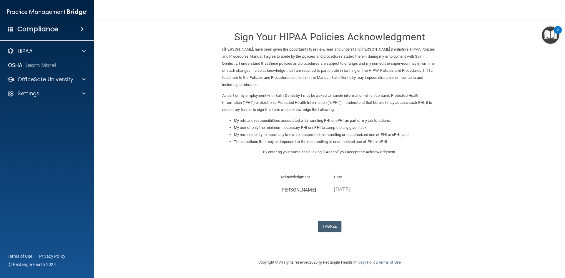
click at [26, 32] on h4 "Compliance" at bounding box center [37, 29] width 41 height 8
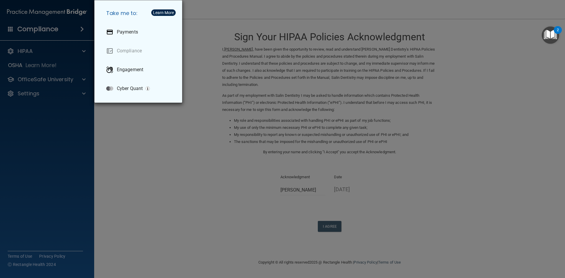
click at [25, 15] on div "Take me to: Payments Compliance Engagement Cyber Quant" at bounding box center [282, 139] width 565 height 278
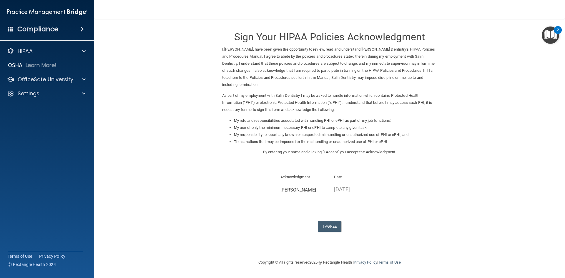
click at [28, 9] on img at bounding box center [47, 12] width 80 height 12
